Goal: Navigation & Orientation: Find specific page/section

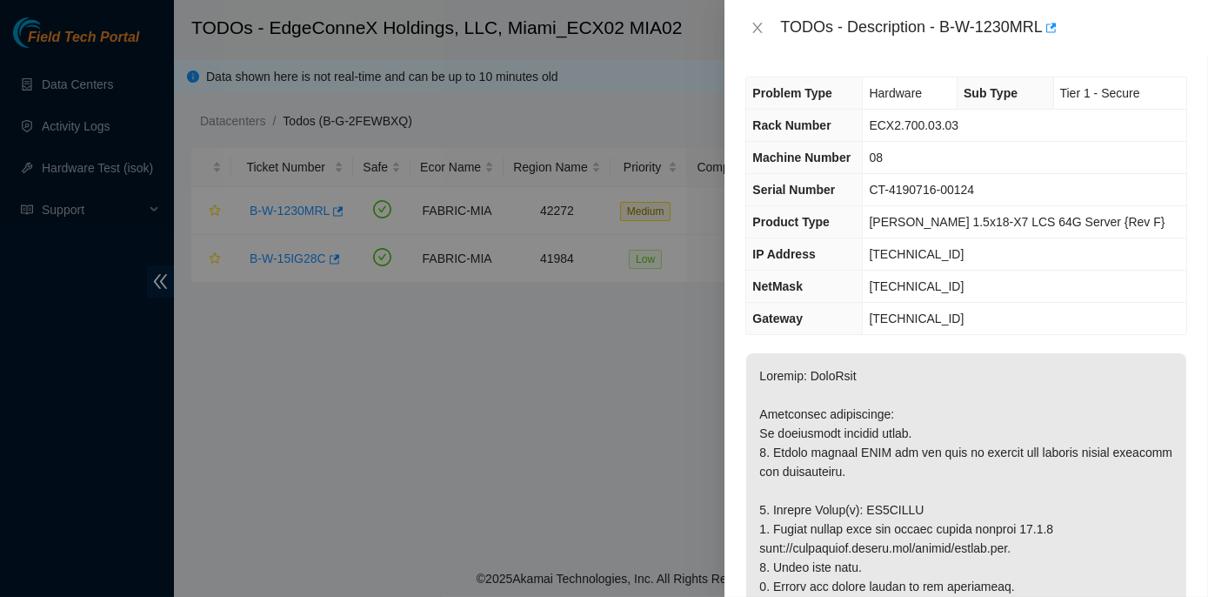
scroll to position [452, 0]
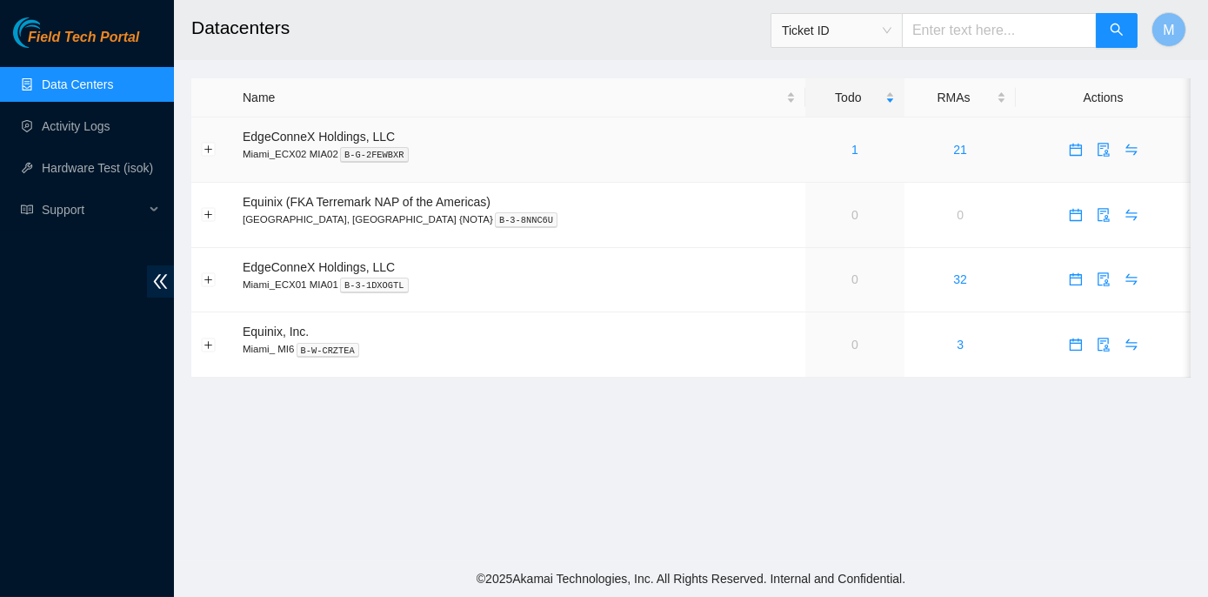
click at [851, 148] on link "1" at bounding box center [854, 150] width 7 height 14
